Goal: Transaction & Acquisition: Purchase product/service

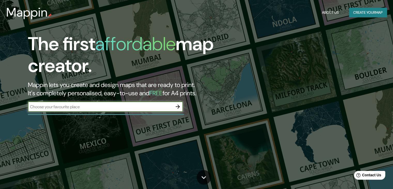
click at [94, 106] on input "text" at bounding box center [100, 107] width 145 height 6
type input "tlajomulco"
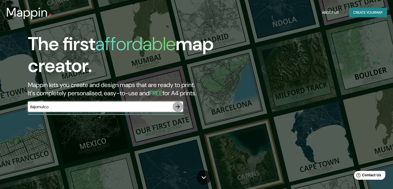
click at [177, 105] on icon "button" at bounding box center [178, 106] width 6 height 6
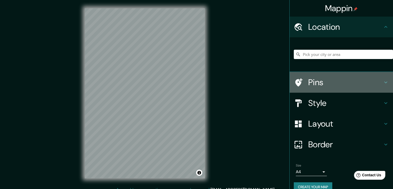
click at [320, 83] on h4 "Pins" at bounding box center [345, 82] width 74 height 10
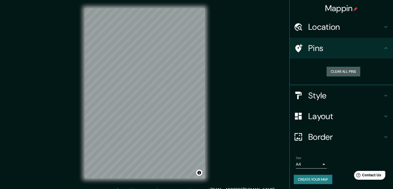
click at [337, 70] on button "Clear all pins" at bounding box center [344, 72] width 34 height 10
click at [338, 74] on button "Clear all pins" at bounding box center [344, 72] width 34 height 10
